Goal: Task Accomplishment & Management: Use online tool/utility

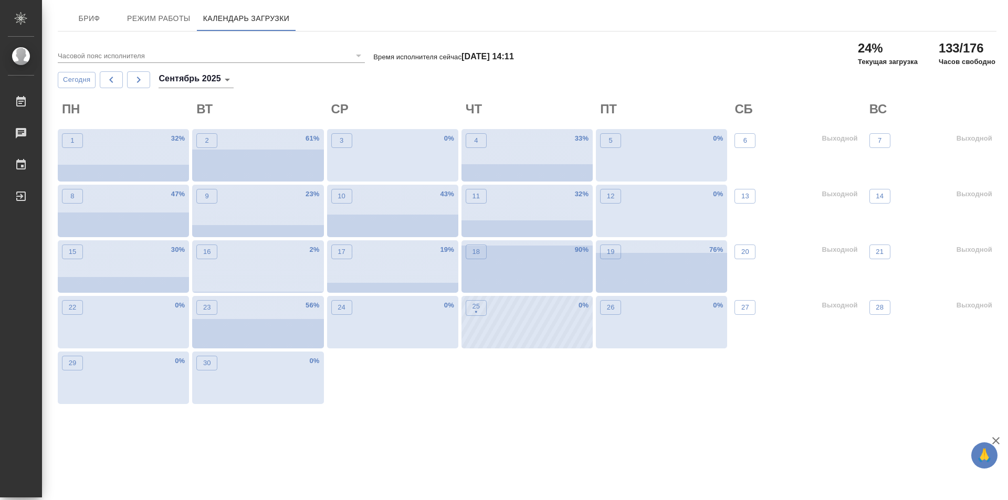
click at [515, 320] on div "25 • 0 %" at bounding box center [527, 322] width 131 height 53
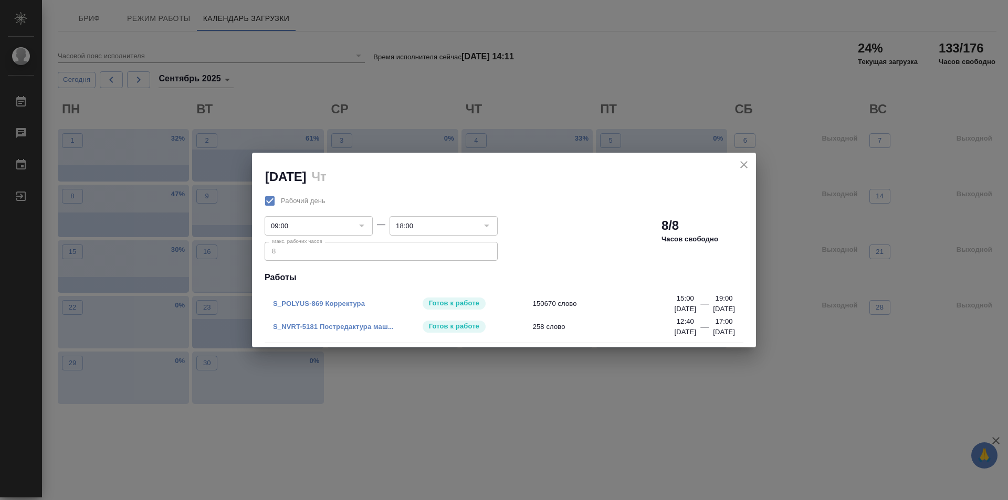
click at [740, 171] on icon "close" at bounding box center [744, 165] width 13 height 13
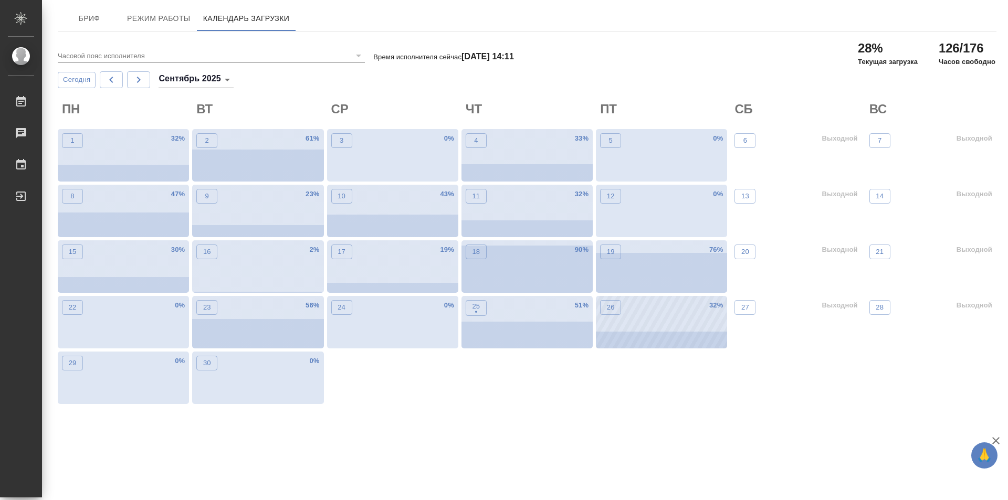
click at [644, 318] on div "26 32 %" at bounding box center [661, 322] width 131 height 53
click at [496, 332] on div "25 • 51 %" at bounding box center [527, 322] width 131 height 53
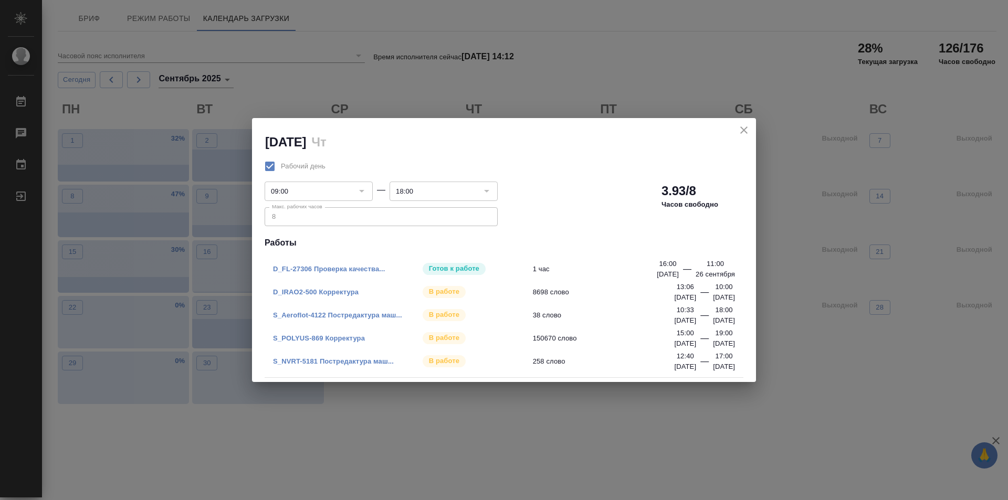
click at [312, 336] on link "S_POLYUS-869 Корректура" at bounding box center [319, 339] width 92 height 8
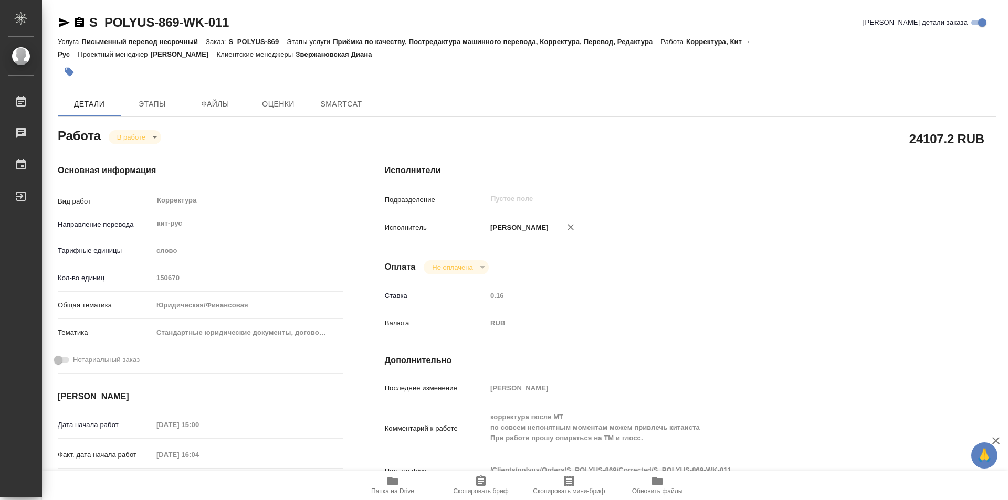
type textarea "x"
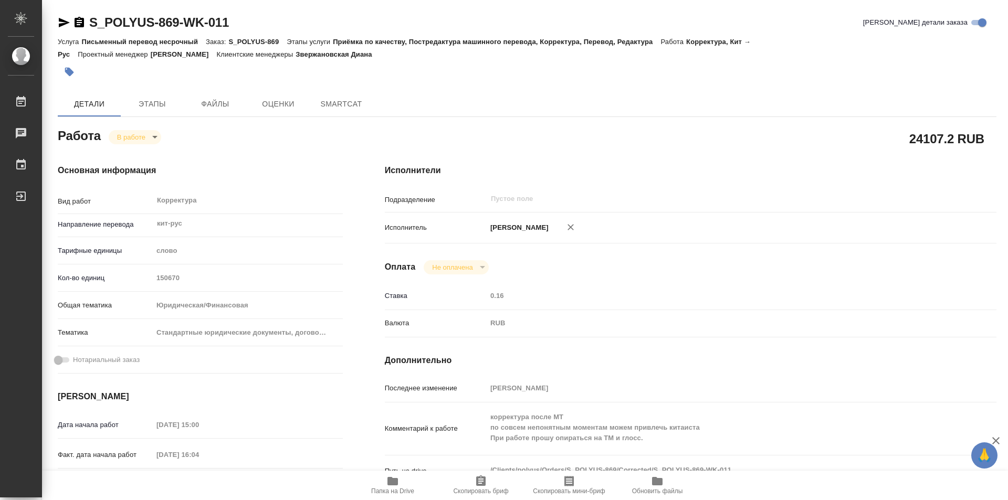
type textarea "x"
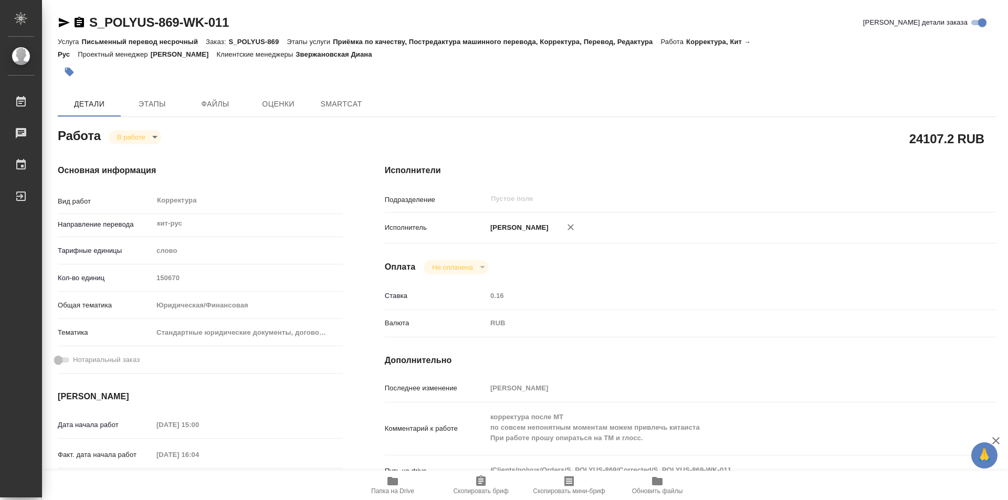
scroll to position [105, 0]
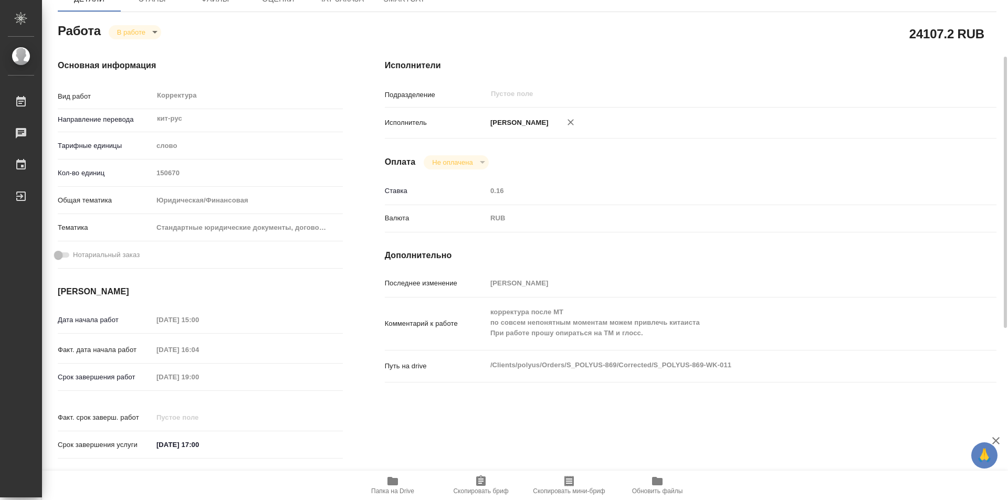
type textarea "x"
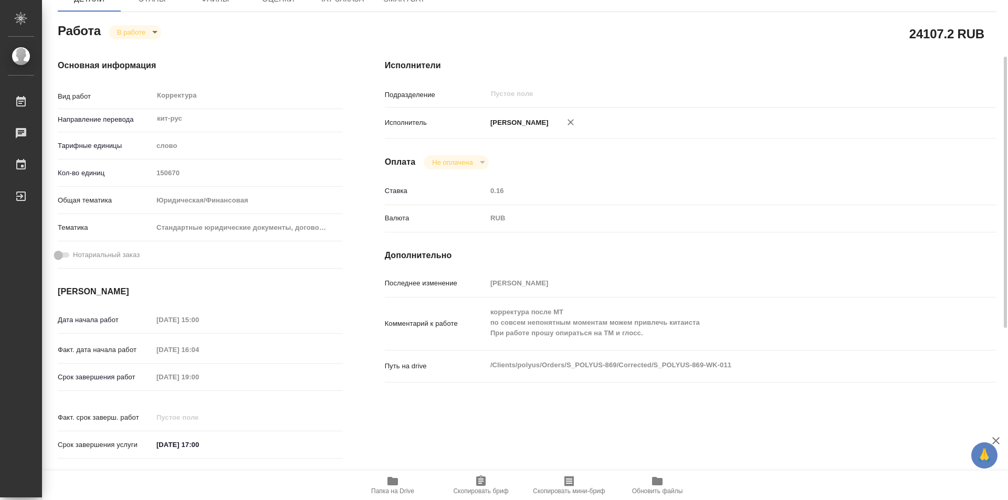
type textarea "x"
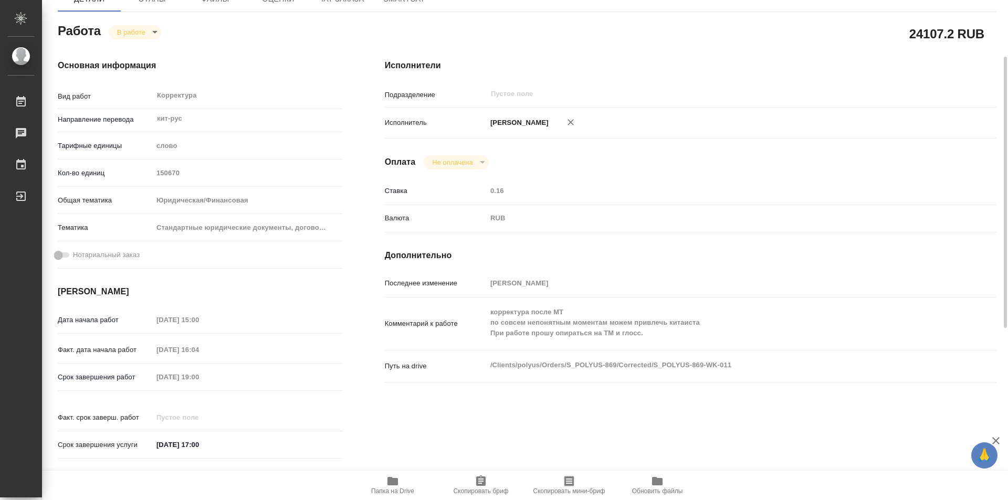
type textarea "x"
